Goal: Task Accomplishment & Management: Complete application form

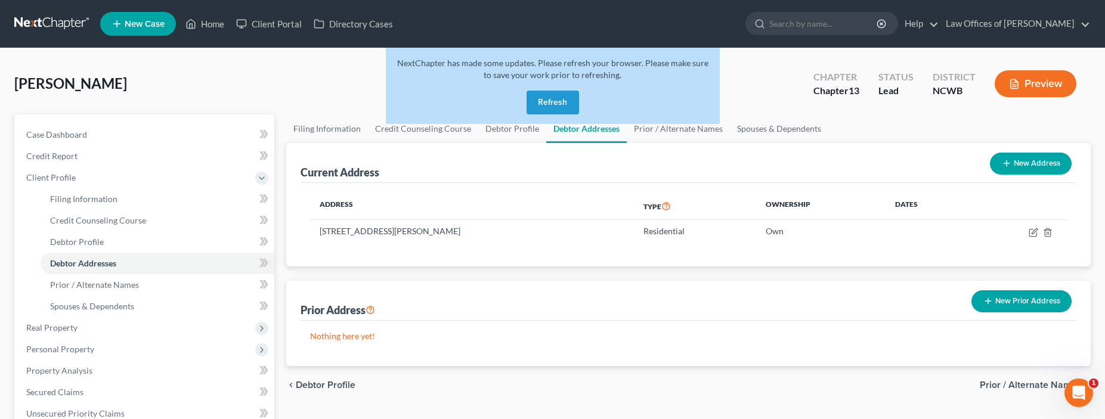
click at [562, 106] on button "Refresh" at bounding box center [553, 103] width 52 height 24
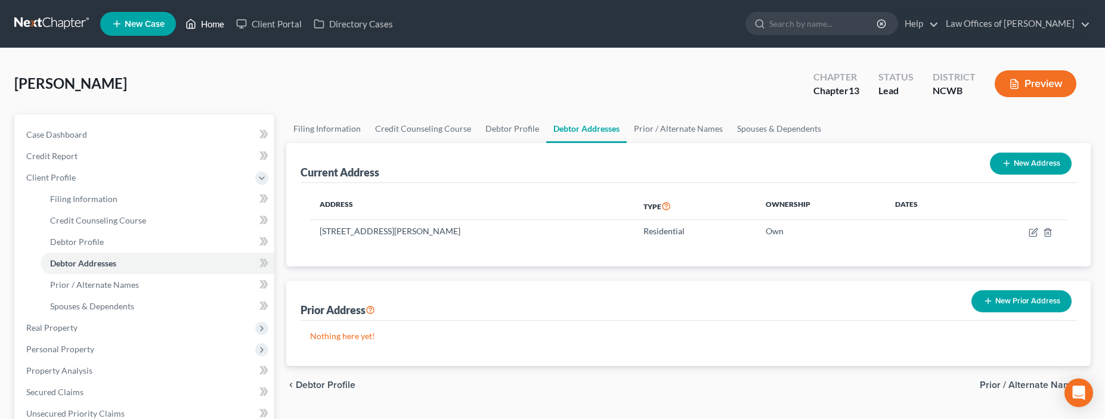
click at [207, 26] on link "Home" at bounding box center [205, 23] width 51 height 21
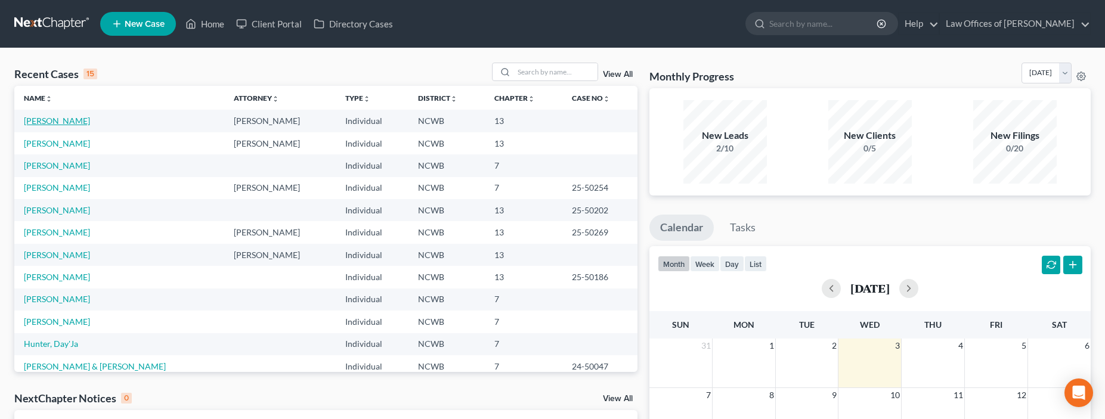
click at [59, 120] on link "[PERSON_NAME]" at bounding box center [57, 121] width 66 height 10
select select "4"
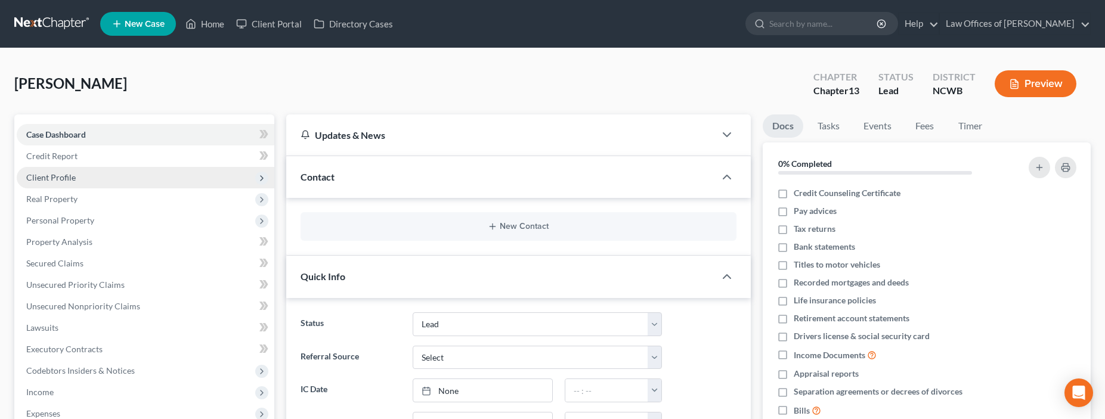
click at [61, 178] on span "Client Profile" at bounding box center [51, 177] width 50 height 10
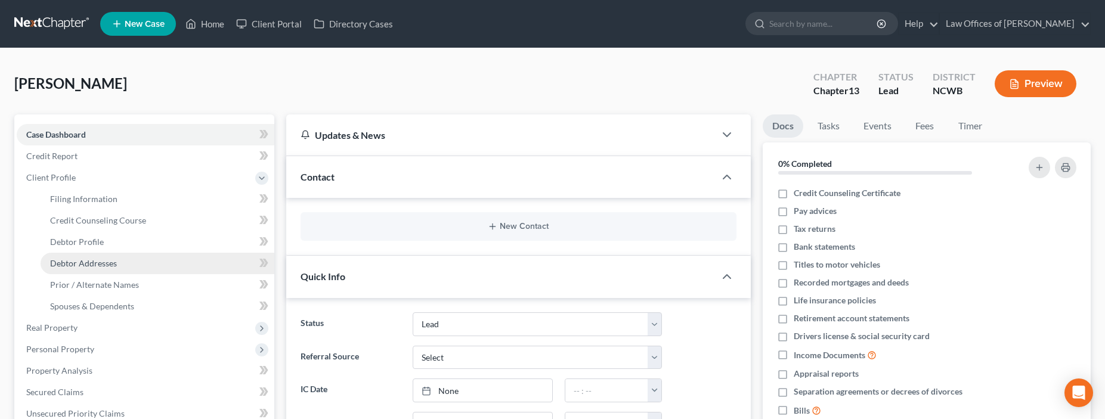
click at [77, 261] on span "Debtor Addresses" at bounding box center [83, 263] width 67 height 10
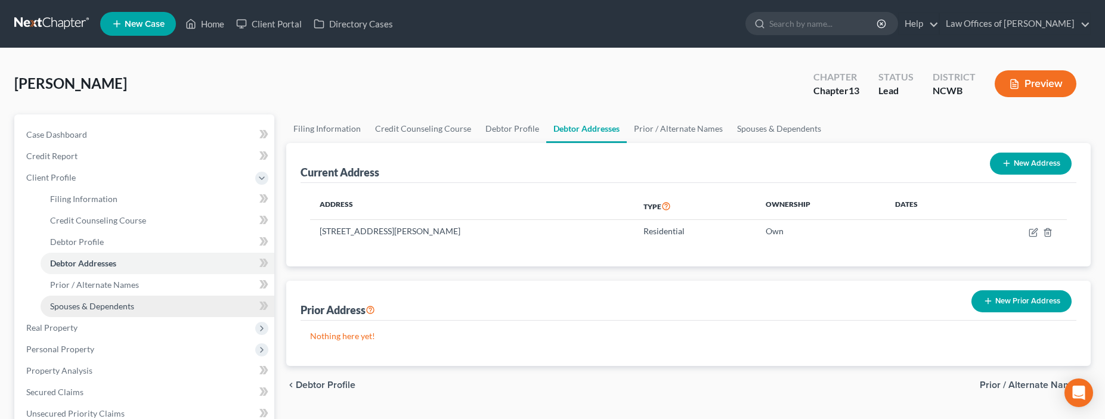
click at [95, 305] on span "Spouses & Dependents" at bounding box center [92, 306] width 84 height 10
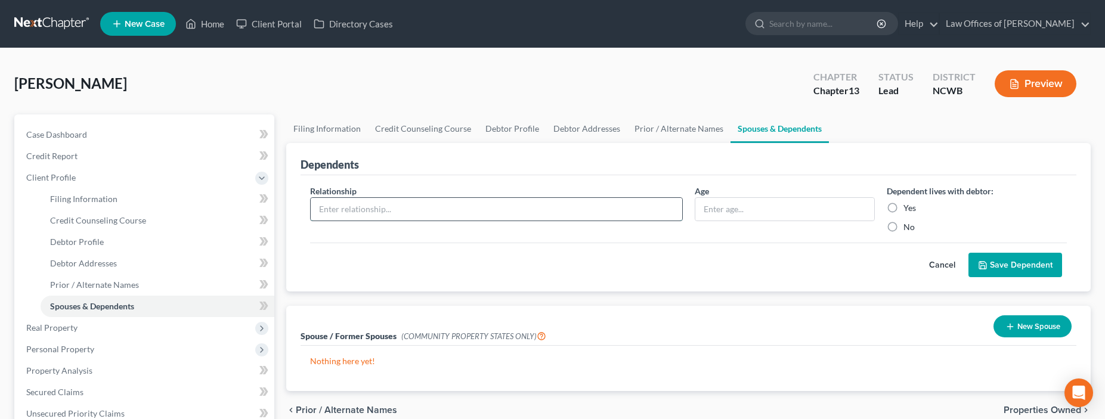
click at [485, 213] on input "text" at bounding box center [496, 209] width 371 height 23
click at [355, 215] on input "[PERSON_NAME]" at bounding box center [496, 209] width 371 height 23
type input "M"
type input "[PERSON_NAME]"
click at [945, 264] on button "Cancel" at bounding box center [942, 266] width 52 height 24
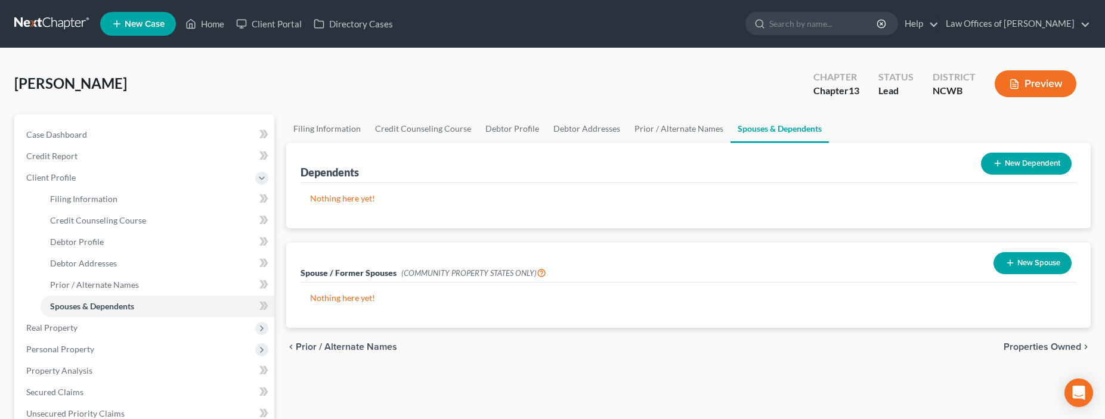
click at [1043, 265] on button "New Spouse" at bounding box center [1033, 263] width 78 height 22
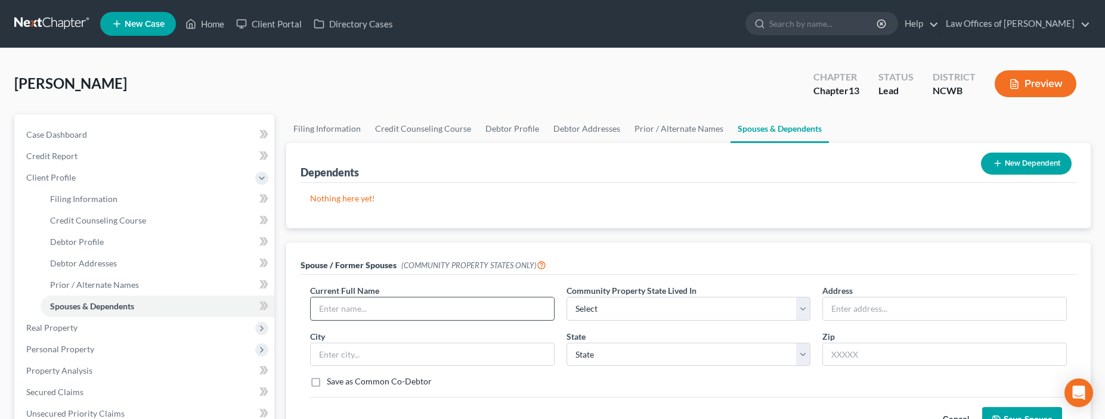
click at [481, 315] on input "text" at bounding box center [432, 309] width 243 height 23
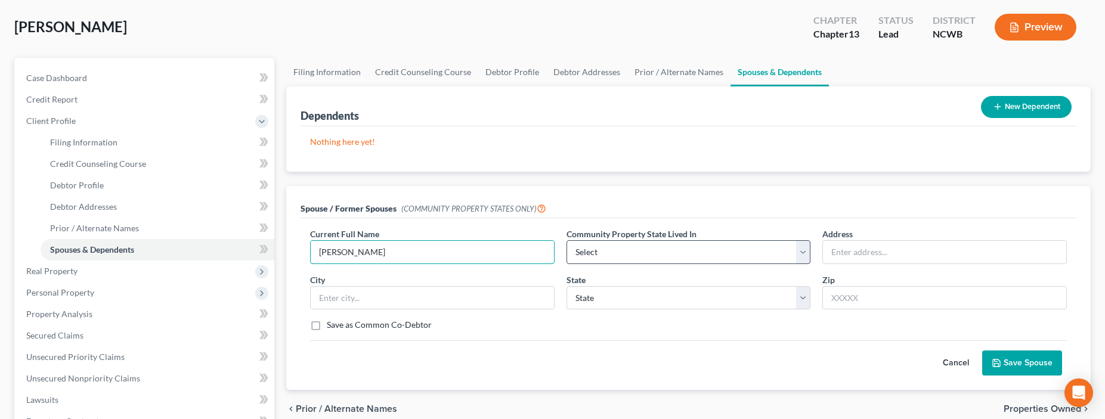
scroll to position [60, 0]
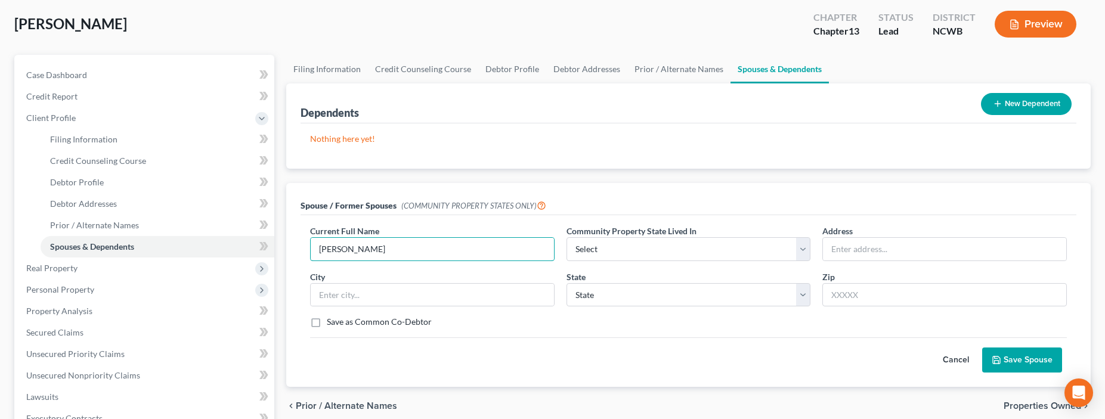
type input "[PERSON_NAME]"
click at [327, 325] on label "Save as Common Co-Debtor" at bounding box center [379, 322] width 105 height 12
click at [332, 324] on input "Save as Common Co-Debtor" at bounding box center [336, 320] width 8 height 8
checkbox input "true"
click at [1019, 365] on button "Save Spouse" at bounding box center [1023, 360] width 80 height 25
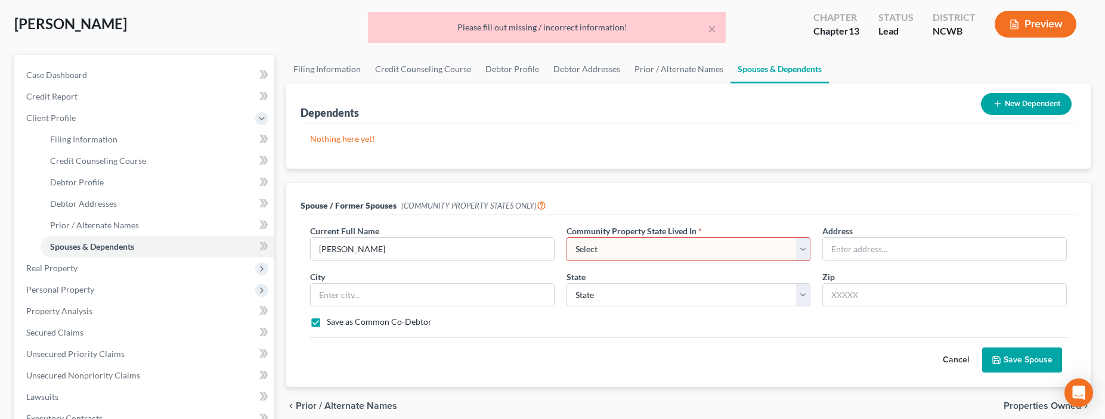
click at [683, 249] on select "Select AZ CA GU ID LA NV NM PR [GEOGRAPHIC_DATA] [GEOGRAPHIC_DATA] [GEOGRAPHIC_…" at bounding box center [689, 249] width 245 height 24
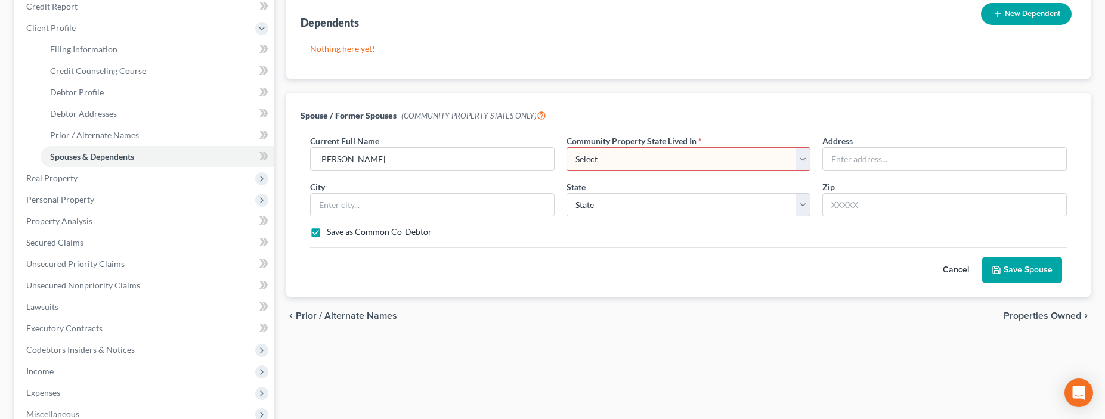
scroll to position [67, 0]
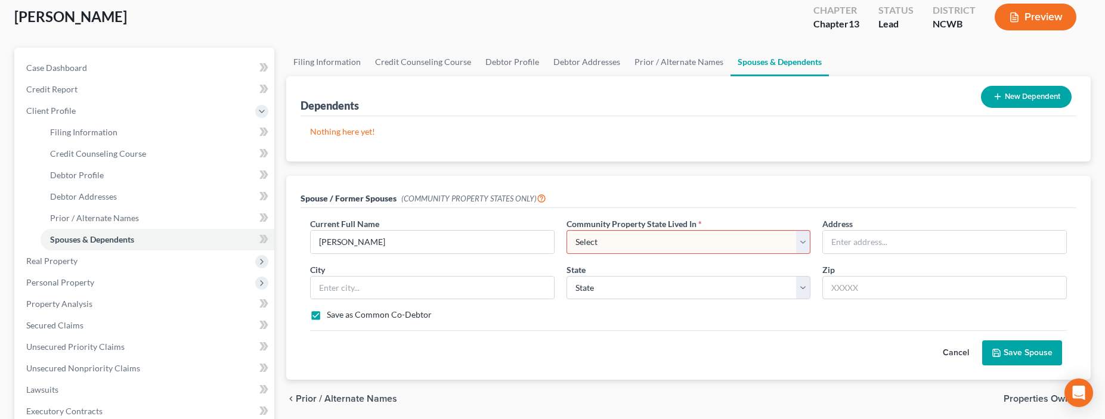
click at [802, 243] on select "Select AZ CA GU ID LA NV NM PR [GEOGRAPHIC_DATA] [GEOGRAPHIC_DATA] [GEOGRAPHIC_…" at bounding box center [689, 242] width 245 height 24
click at [567, 230] on select "Select AZ CA GU ID LA NV NM PR [GEOGRAPHIC_DATA] [GEOGRAPHIC_DATA] [GEOGRAPHIC_…" at bounding box center [689, 242] width 245 height 24
click at [732, 239] on select "Select AZ CA GU ID LA NV NM PR [GEOGRAPHIC_DATA] [GEOGRAPHIC_DATA] [GEOGRAPHIC_…" at bounding box center [689, 242] width 245 height 24
click at [948, 354] on button "Cancel" at bounding box center [956, 353] width 52 height 24
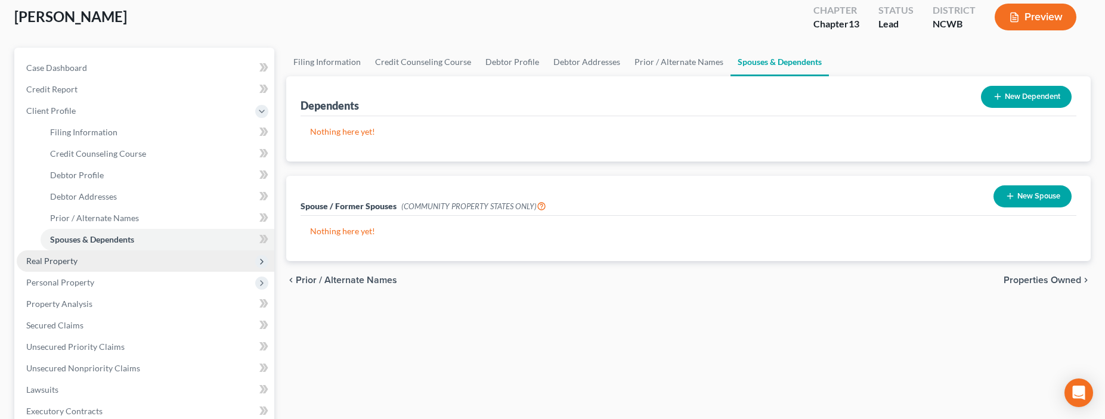
click at [57, 259] on span "Real Property" at bounding box center [51, 261] width 51 height 10
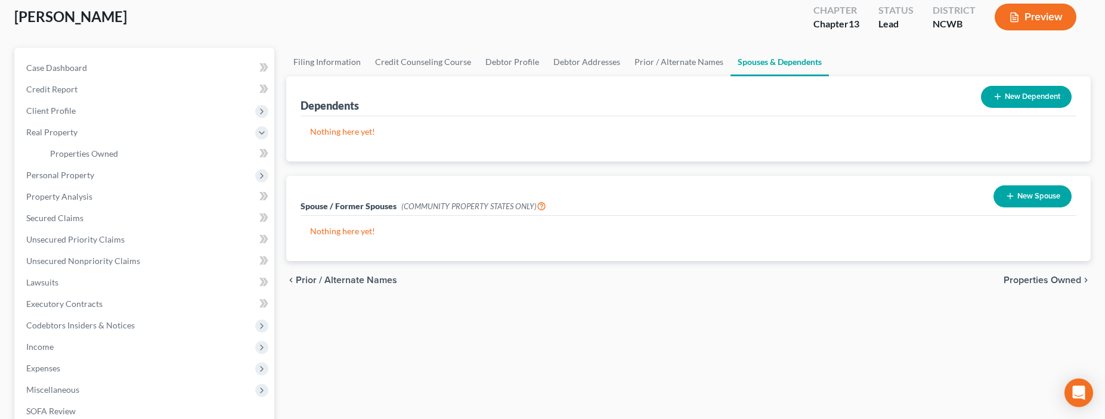
click at [1031, 280] on span "Properties Owned" at bounding box center [1043, 281] width 78 height 10
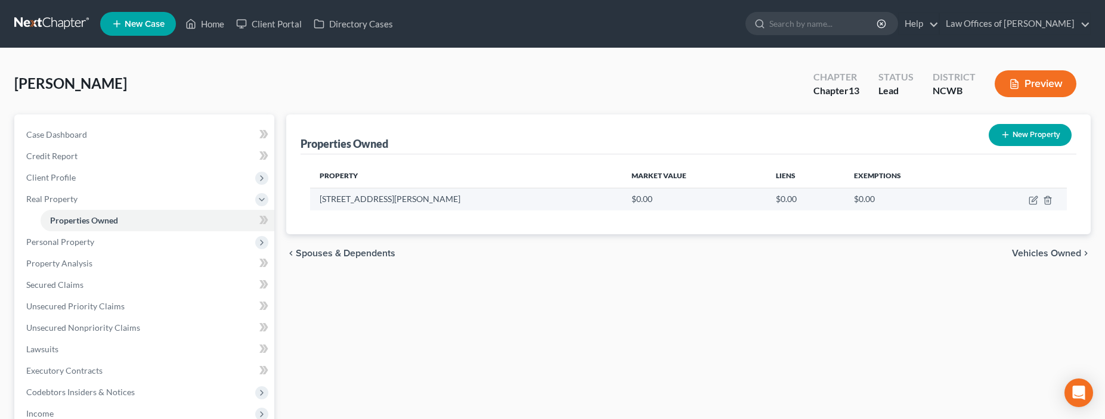
click at [323, 201] on td "[STREET_ADDRESS][PERSON_NAME]" at bounding box center [466, 199] width 312 height 23
click at [1034, 203] on icon "button" at bounding box center [1034, 201] width 10 height 10
select select "28"
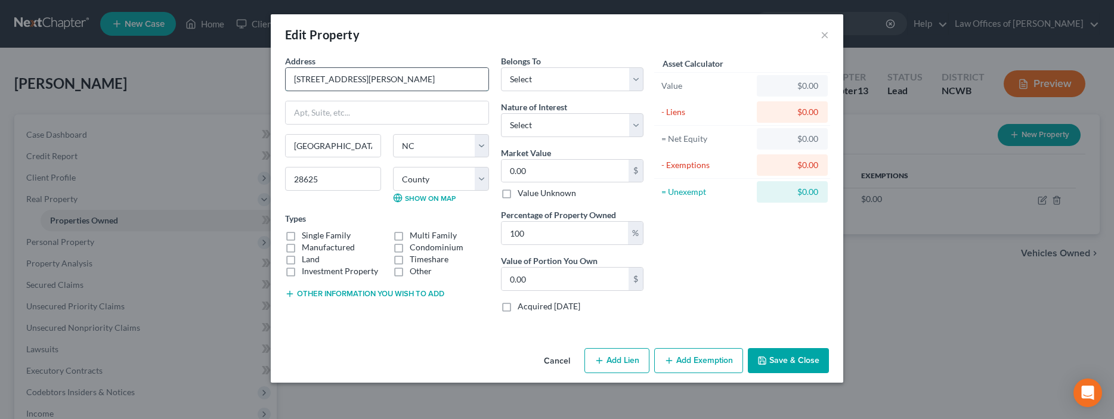
click at [291, 79] on input "[STREET_ADDRESS][PERSON_NAME]" at bounding box center [387, 79] width 203 height 23
type input "Residence: [STREET_ADDRESS][PERSON_NAME]"
click at [777, 364] on button "Save & Close" at bounding box center [788, 360] width 81 height 25
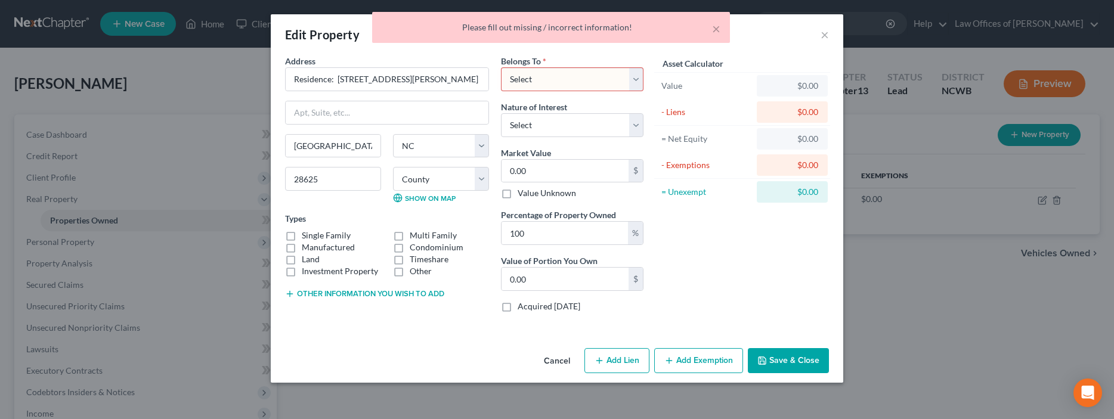
click at [545, 81] on select "Select Debtor 1 Only Debtor 2 Only Debtor 1 And Debtor 2 Only At Least One Of T…" at bounding box center [572, 79] width 143 height 24
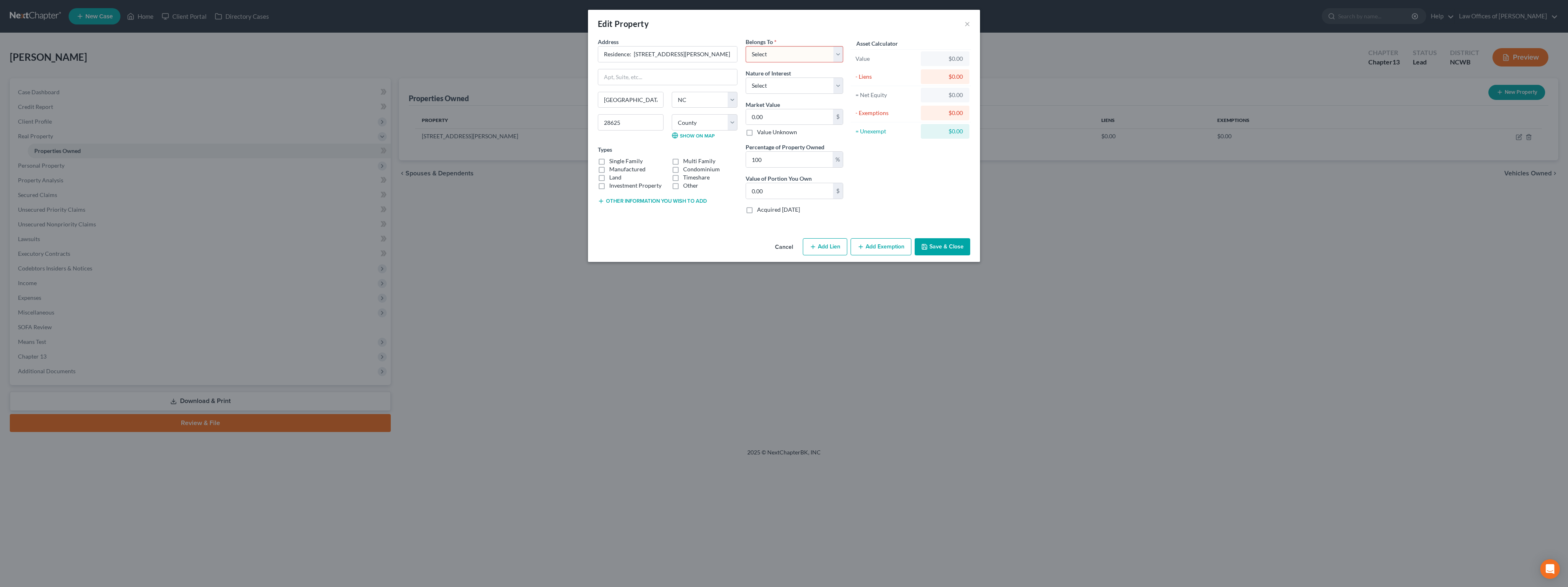
click at [609, 166] on label "Manufactured" at bounding box center [627, 170] width 36 height 8
click at [613, 166] on input "Manufactured" at bounding box center [615, 168] width 5 height 5
checkbox input "true"
click at [609, 162] on label "Single Family" at bounding box center [626, 161] width 34 height 8
click at [613, 162] on input "Single Family" at bounding box center [615, 160] width 5 height 5
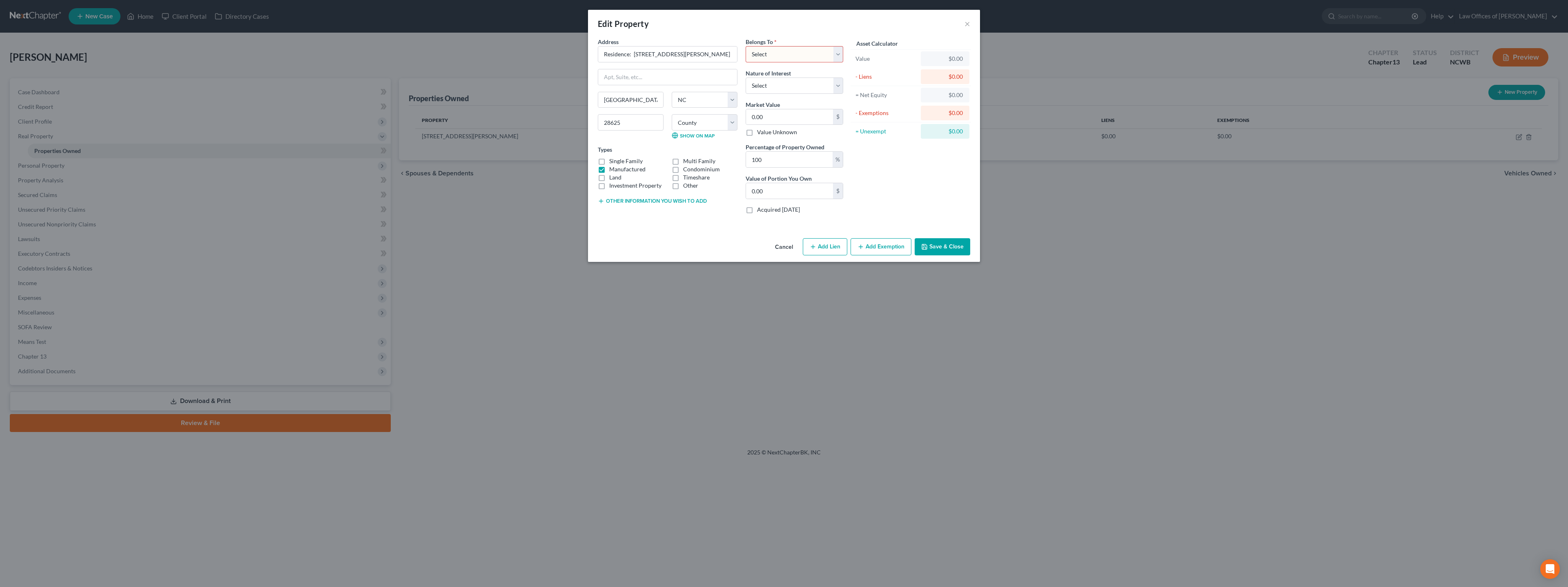
checkbox input "true"
click at [609, 170] on label "Manufactured" at bounding box center [627, 170] width 36 height 8
click at [613, 170] on input "Manufactured" at bounding box center [615, 168] width 5 height 5
checkbox input "false"
click at [762, 56] on select "Select Debtor 1 Only Debtor 2 Only Debtor 1 And Debtor 2 Only At Least One Of T…" at bounding box center [794, 54] width 98 height 16
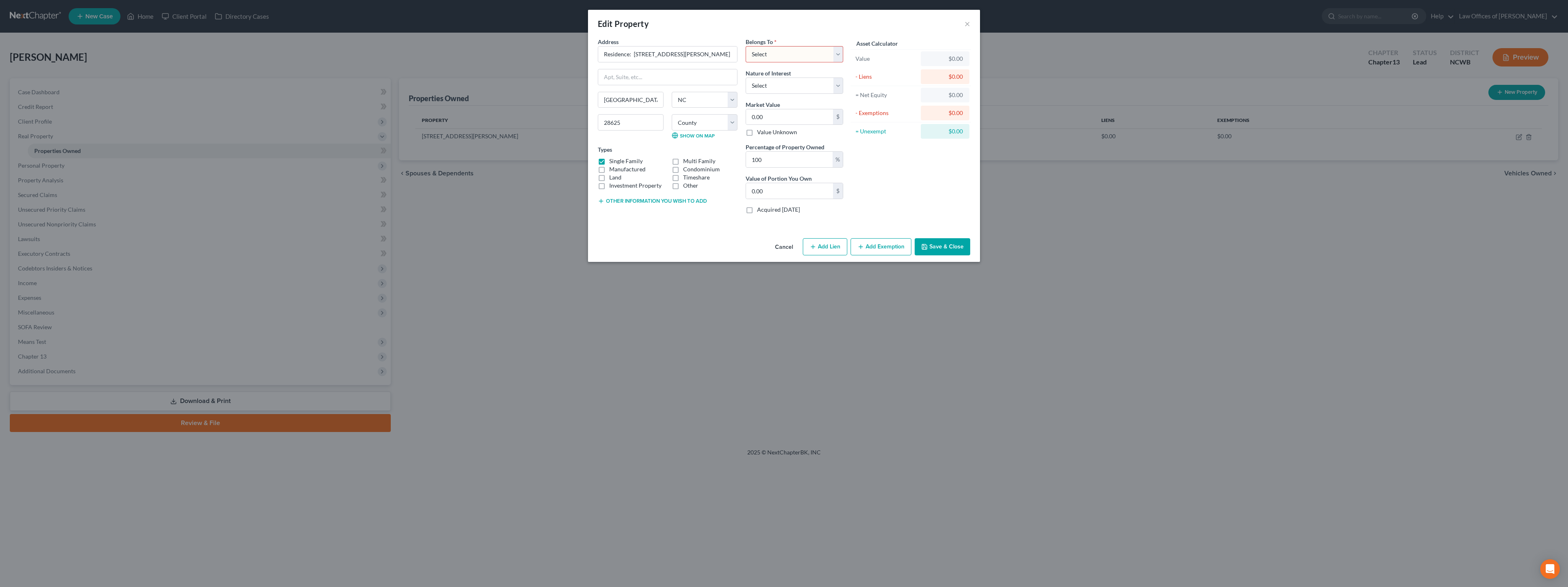
select select "3"
click at [745, 46] on select "Select Debtor 1 Only Debtor 2 Only Debtor 1 And Debtor 2 Only At Least One Of T…" at bounding box center [794, 54] width 98 height 16
click at [762, 249] on button "Save & Close" at bounding box center [942, 246] width 55 height 17
